Goal: Task Accomplishment & Management: Use online tool/utility

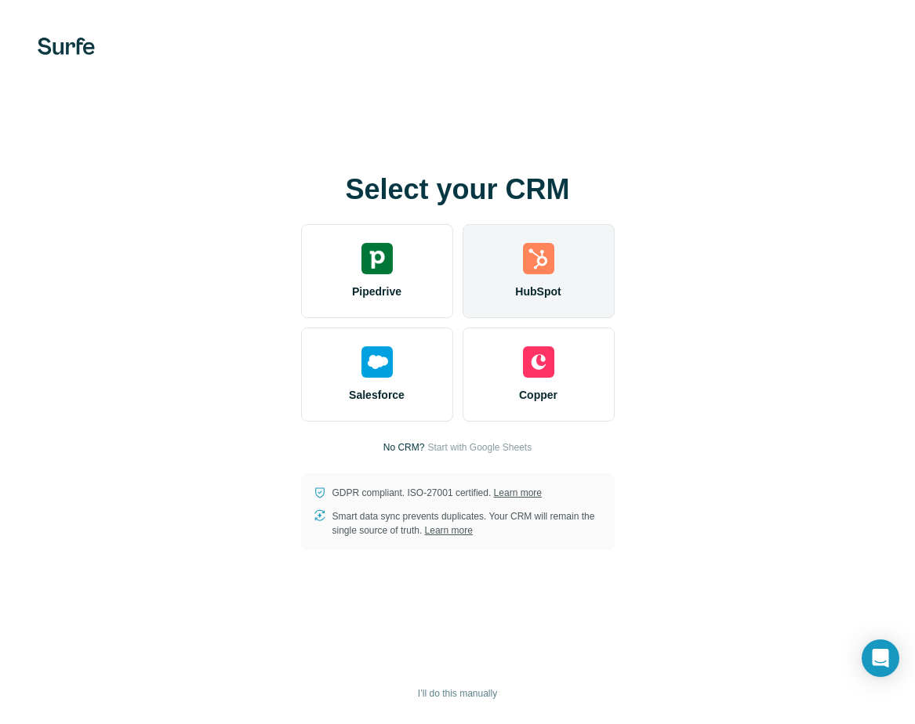
click at [548, 270] on img at bounding box center [538, 258] width 31 height 31
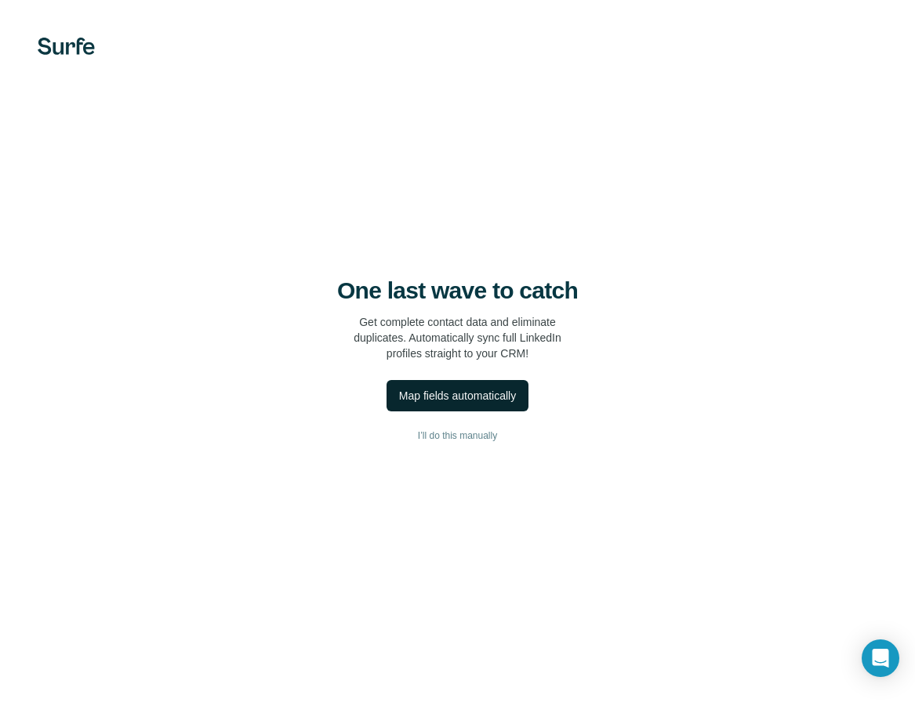
click at [442, 398] on div "Map fields automatically" at bounding box center [457, 396] width 117 height 16
